Goal: Transaction & Acquisition: Purchase product/service

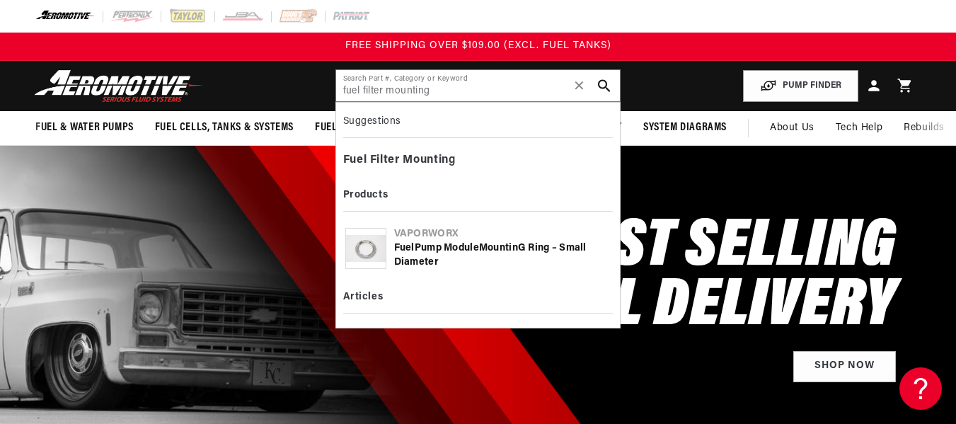
type input "fuel filter mounting"
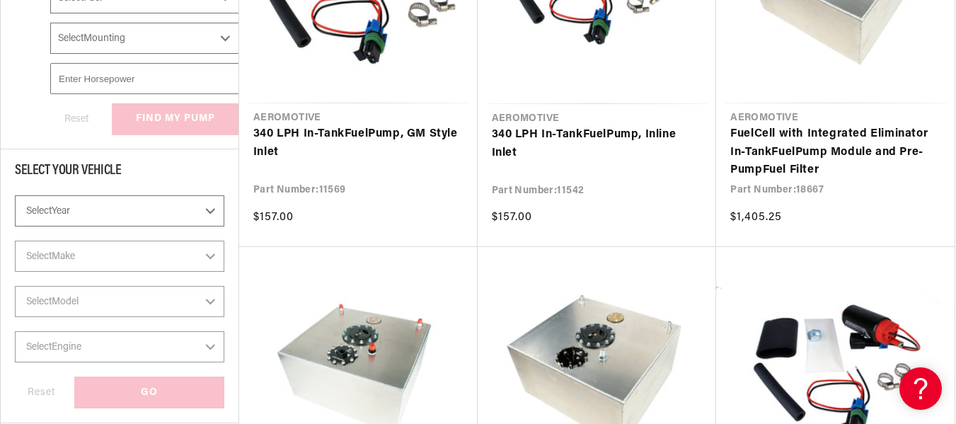
scroll to position [495, 0]
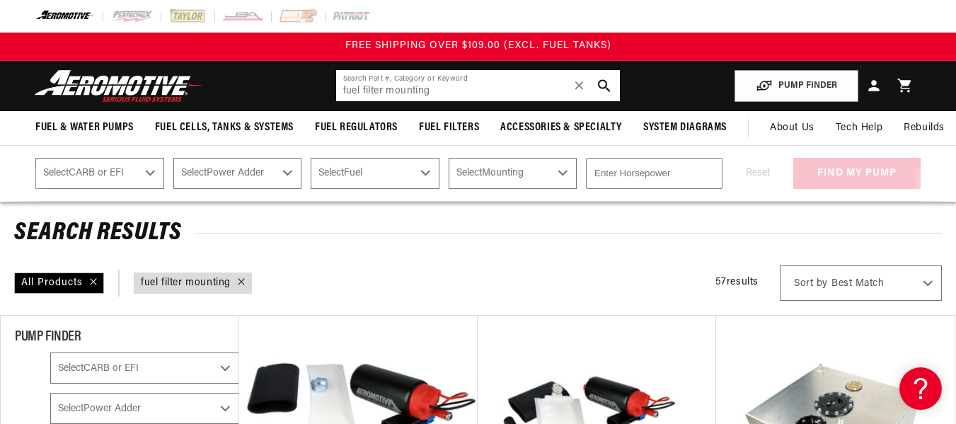
click at [449, 93] on input "fuel filter mounting" at bounding box center [478, 85] width 284 height 31
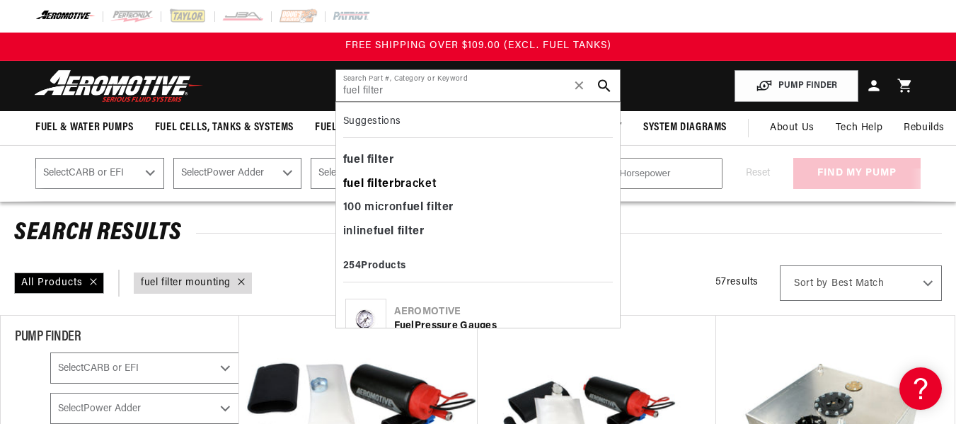
click at [414, 185] on div "fuel filter bracket" at bounding box center [478, 185] width 270 height 24
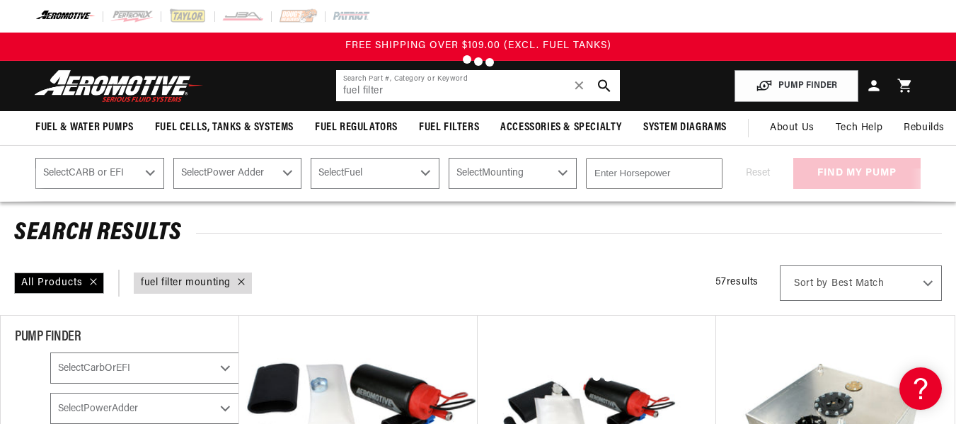
type input "fuel filter bracket"
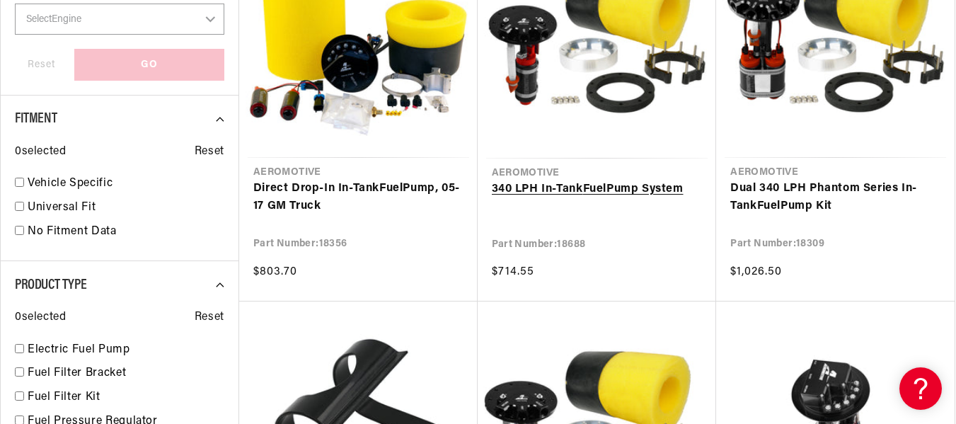
scroll to position [1345, 0]
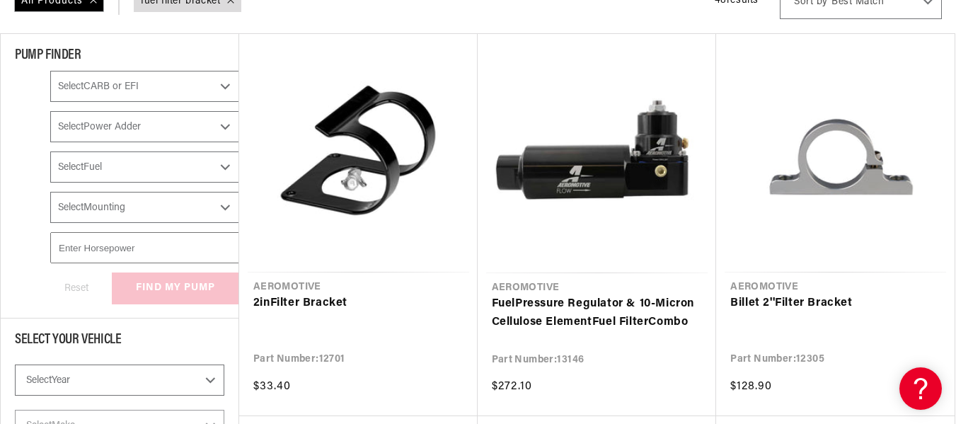
scroll to position [283, 0]
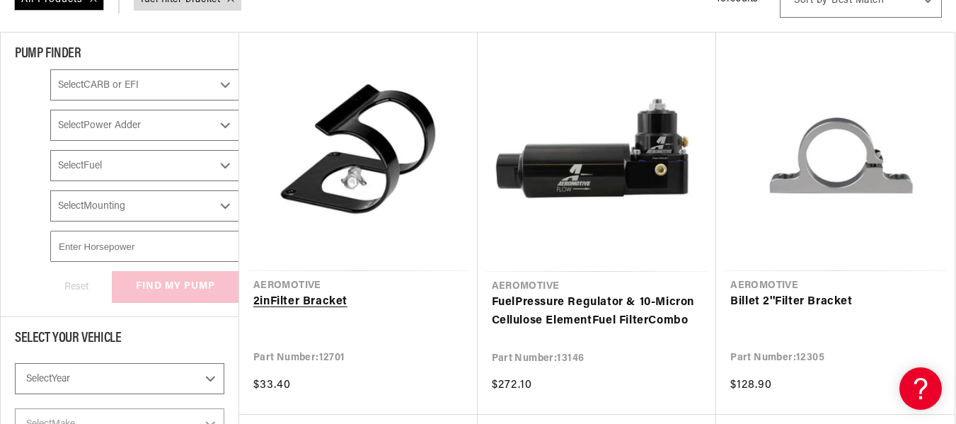
click at [366, 293] on link "2in Filter Bracket" at bounding box center [358, 302] width 210 height 18
